Goal: Task Accomplishment & Management: Manage account settings

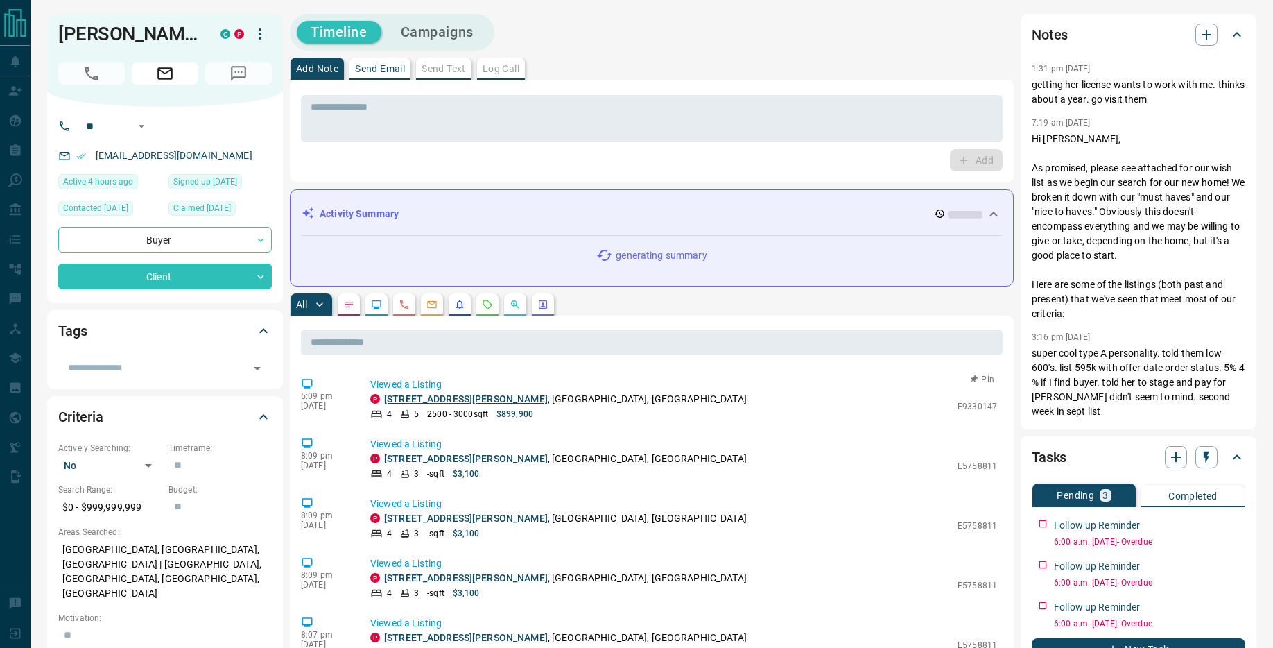
click at [409, 399] on link "[STREET_ADDRESS][PERSON_NAME]" at bounding box center [466, 398] width 164 height 11
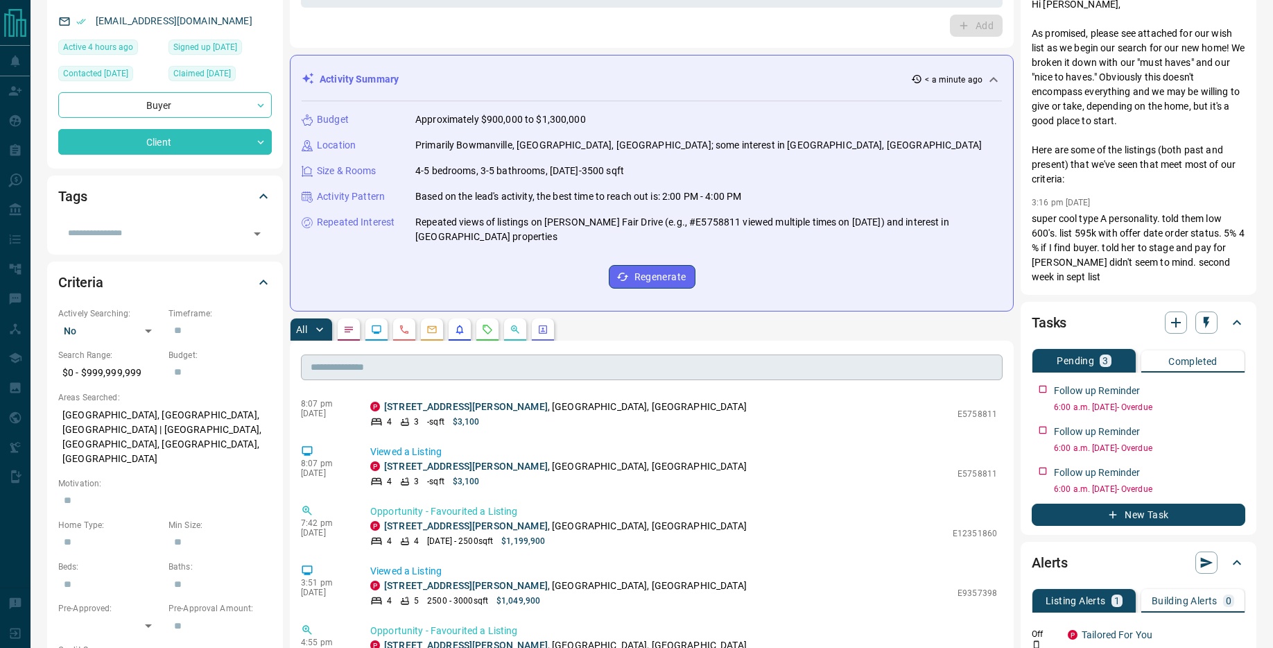
scroll to position [322, 0]
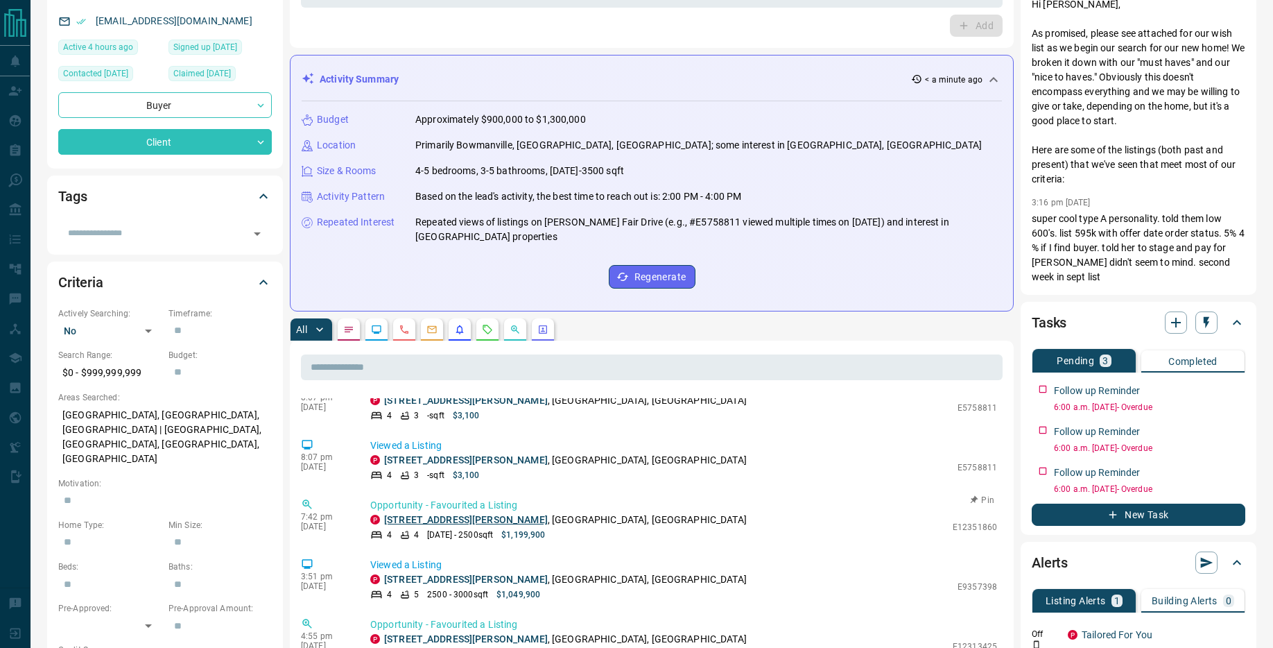
click at [419, 521] on link "[STREET_ADDRESS][PERSON_NAME]" at bounding box center [466, 519] width 164 height 11
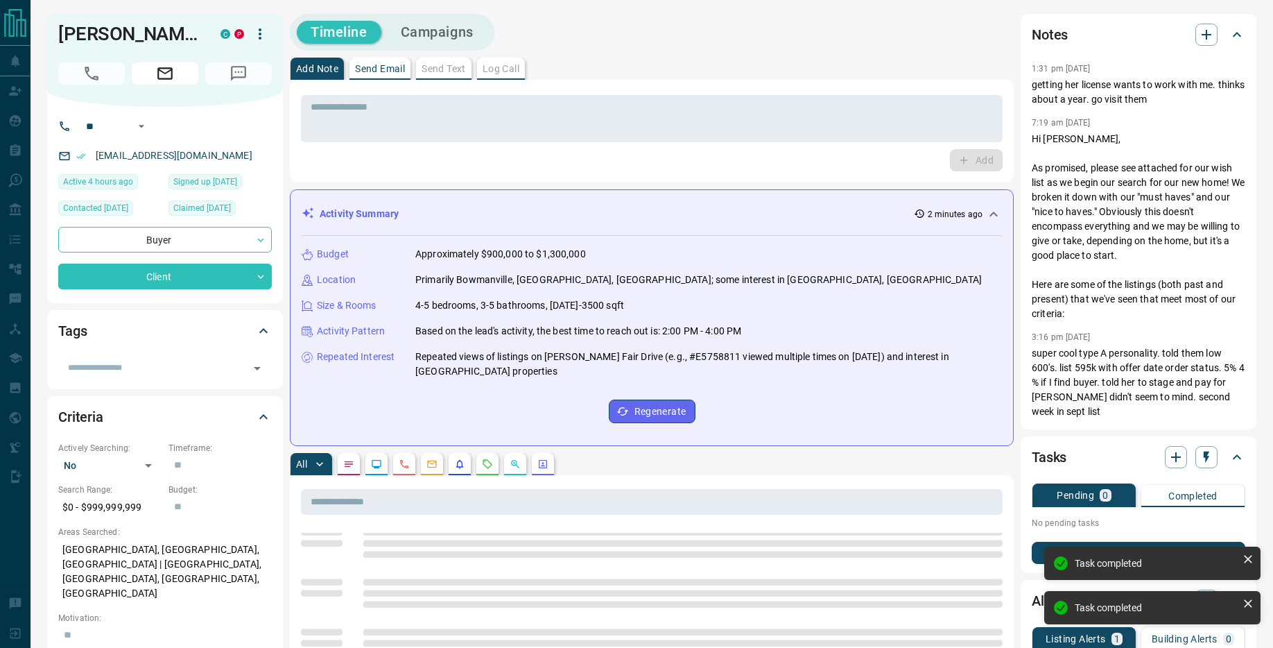
scroll to position [0, 0]
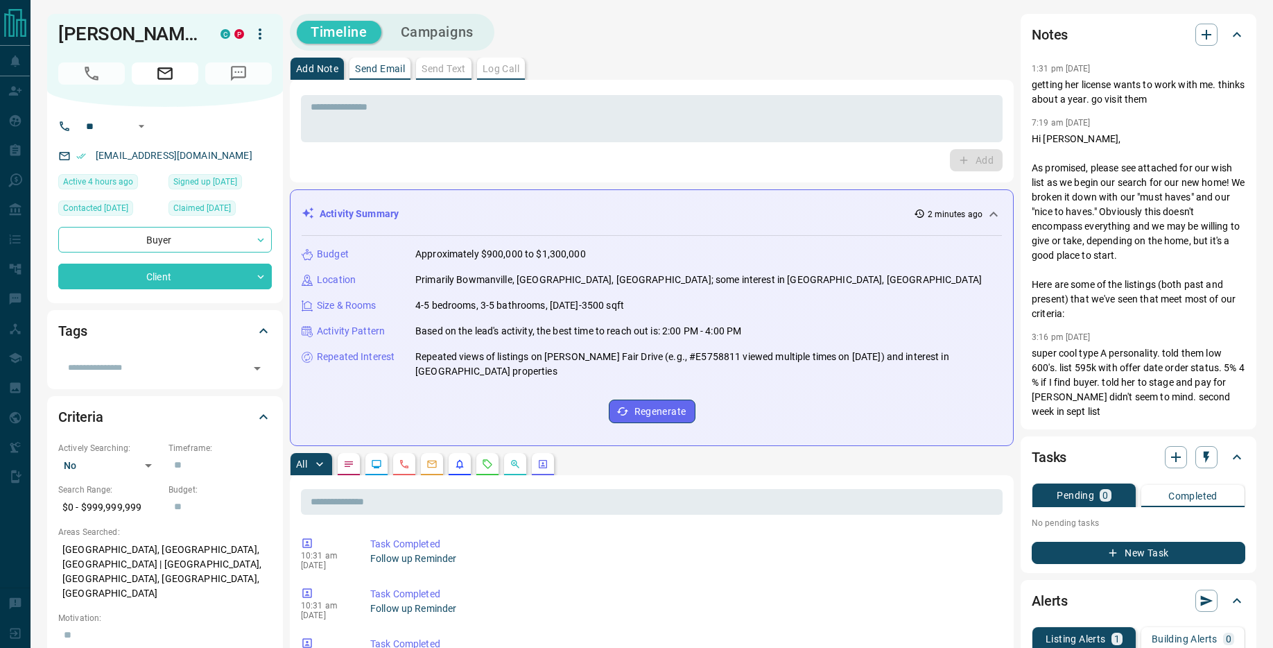
click at [1177, 553] on button "New Task" at bounding box center [1139, 553] width 214 height 22
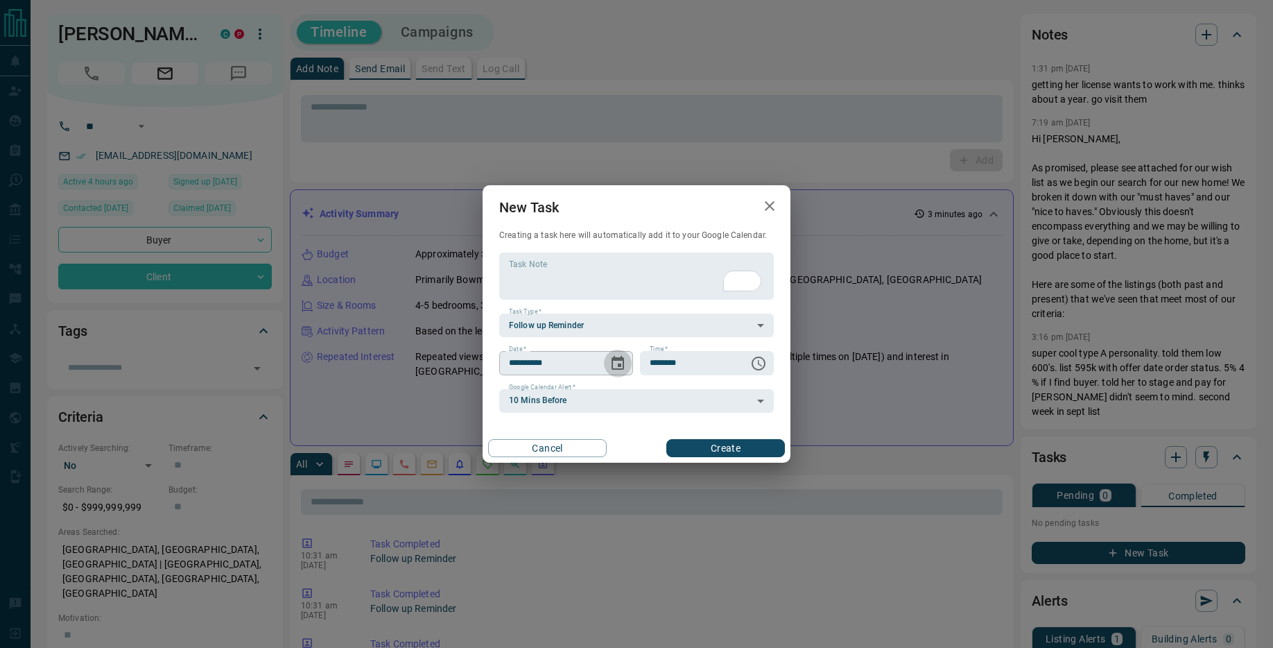
click at [616, 364] on icon "Choose date, selected date is Sep 17, 2025" at bounding box center [617, 363] width 17 height 17
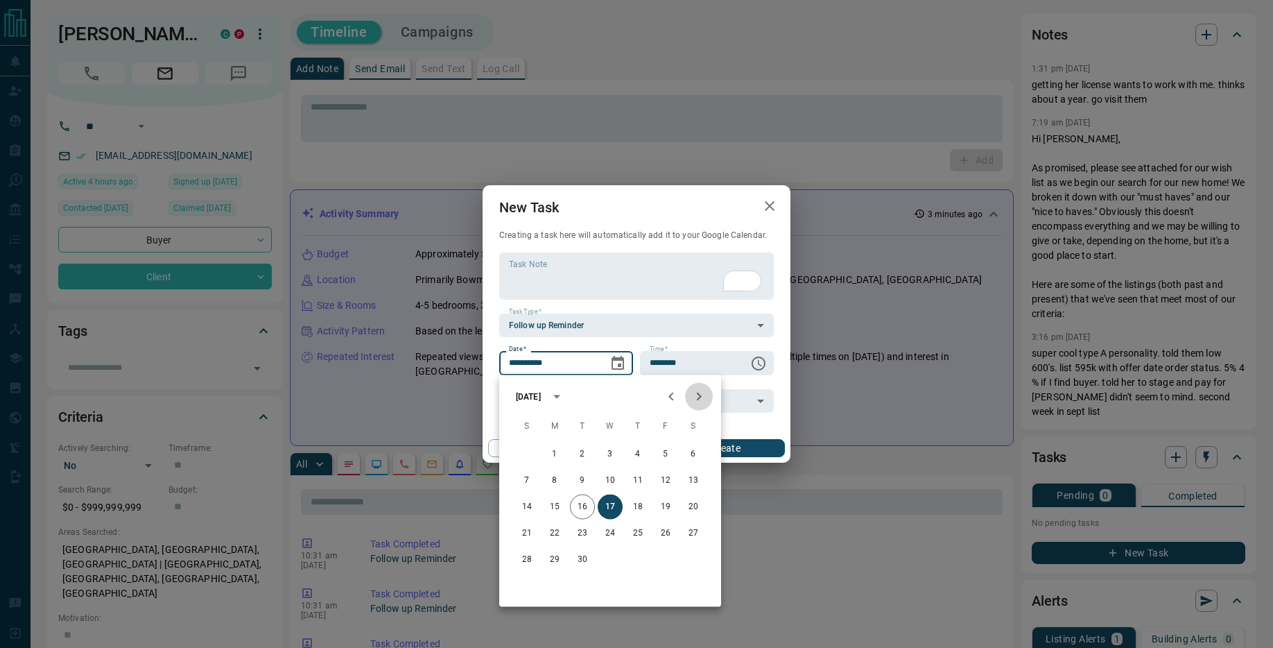
click at [700, 396] on icon "Next month" at bounding box center [699, 396] width 5 height 8
click at [666, 505] on button "19" at bounding box center [665, 506] width 25 height 25
type input "**********"
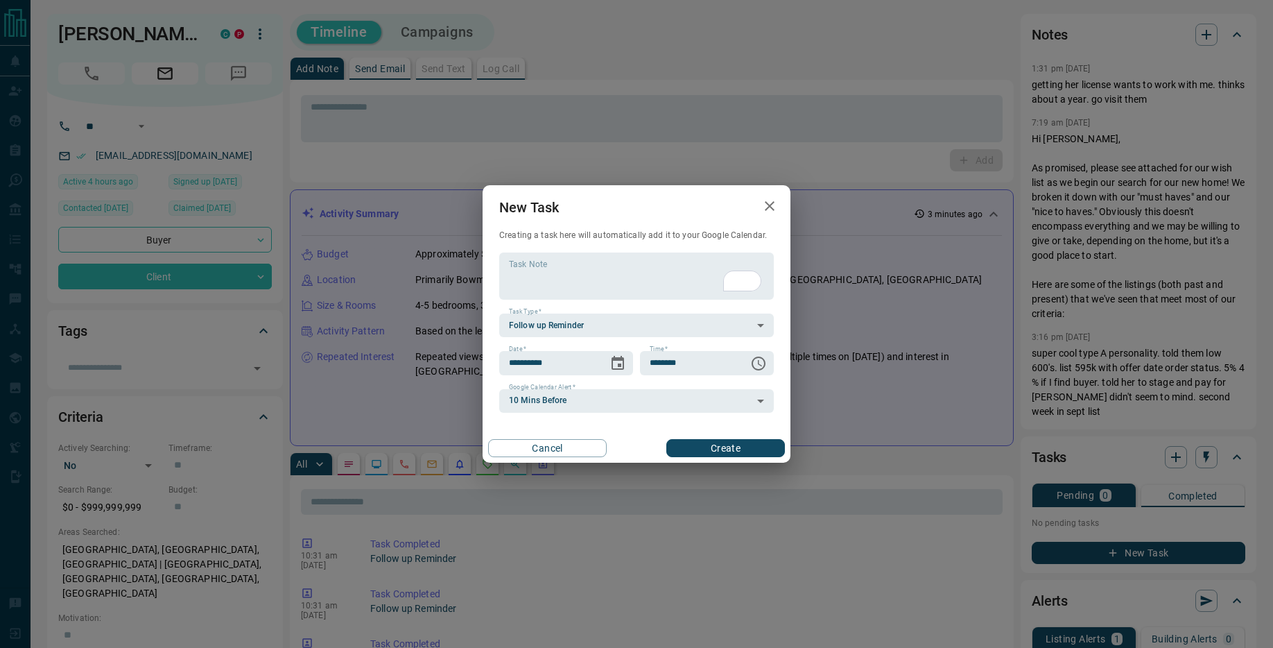
click at [718, 450] on button "Create" at bounding box center [725, 448] width 119 height 18
